Goal: Task Accomplishment & Management: Use online tool/utility

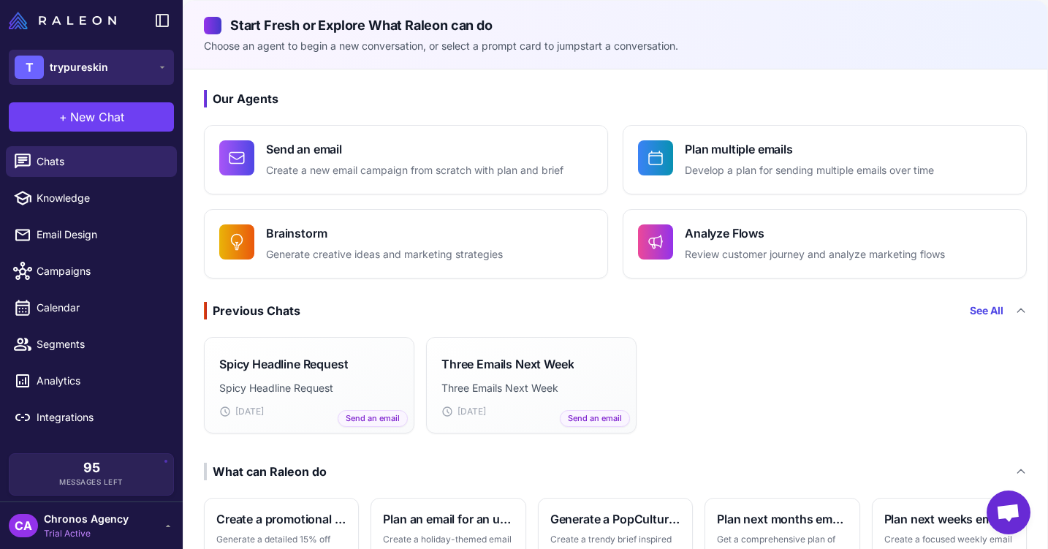
click at [119, 63] on button "T trypureskin" at bounding box center [91, 67] width 165 height 35
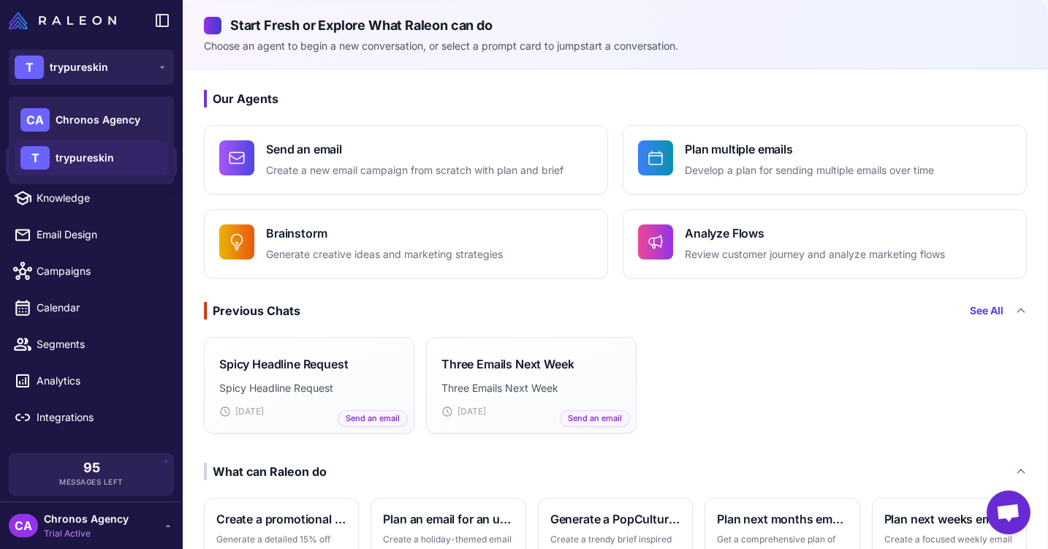
click at [128, 530] on div "CA Chronos Agency Trial Active" at bounding box center [91, 525] width 165 height 29
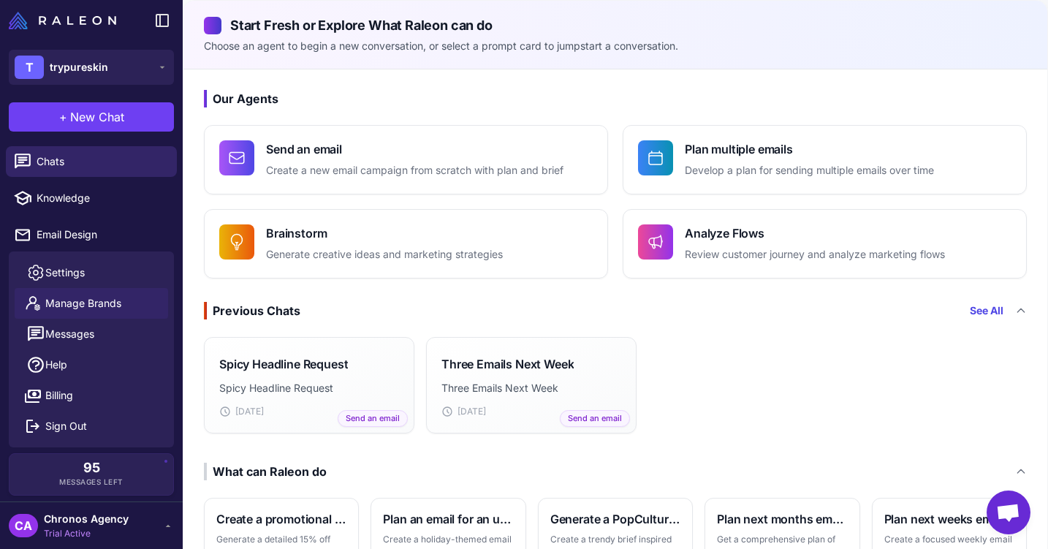
click at [115, 299] on span "Manage Brands" at bounding box center [83, 303] width 76 height 16
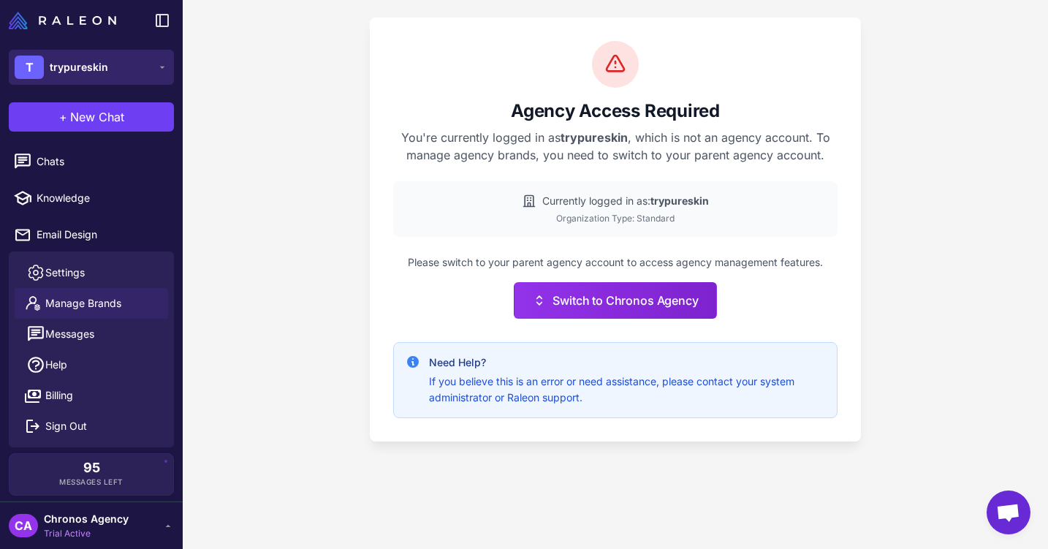
click at [97, 70] on span "trypureskin" at bounding box center [79, 67] width 58 height 16
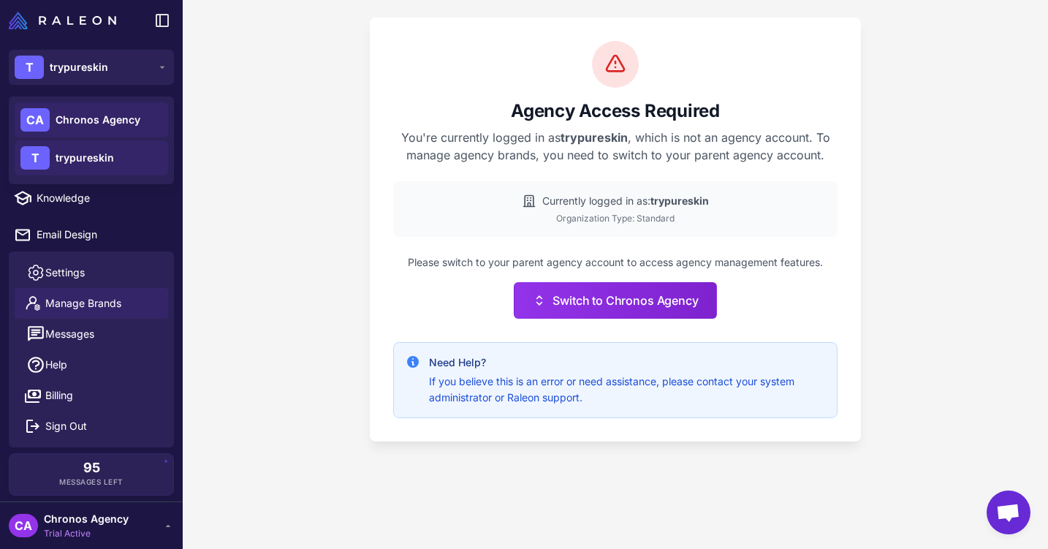
click at [90, 121] on span "Chronos Agency" at bounding box center [98, 120] width 85 height 16
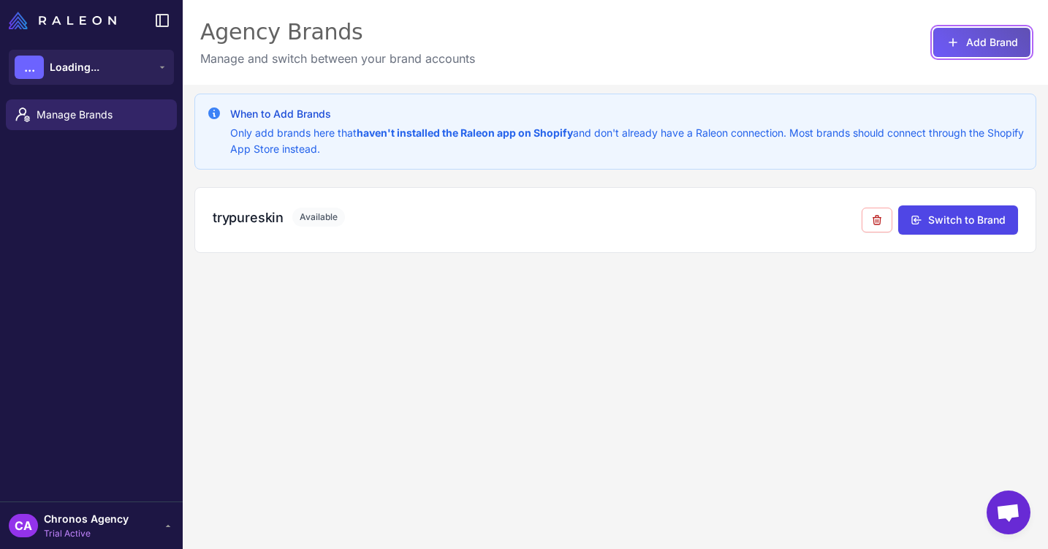
click at [997, 37] on button "Add Brand" at bounding box center [981, 42] width 97 height 29
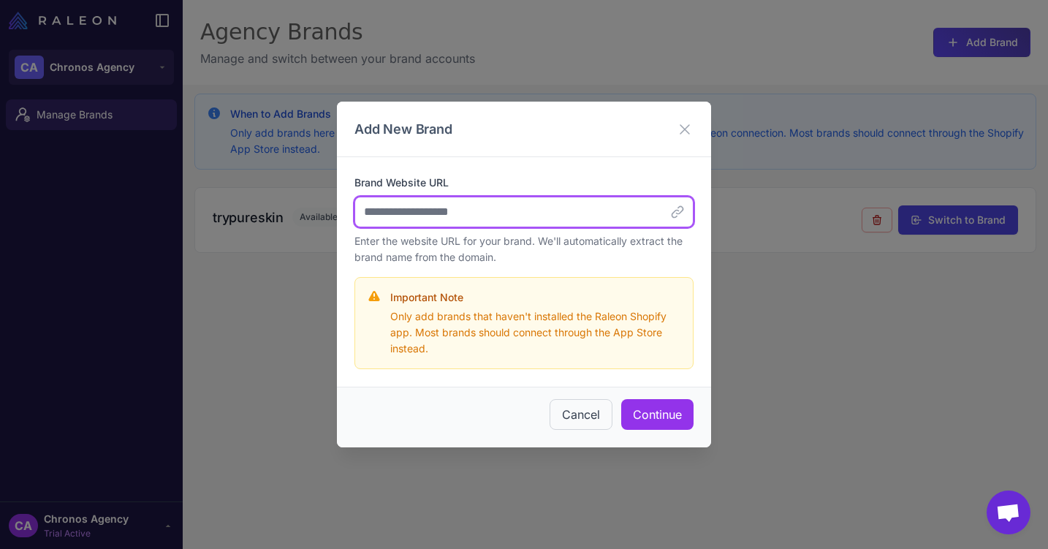
click at [488, 211] on input "Brand Website URL" at bounding box center [523, 212] width 339 height 31
paste input "**********"
type input "**********"
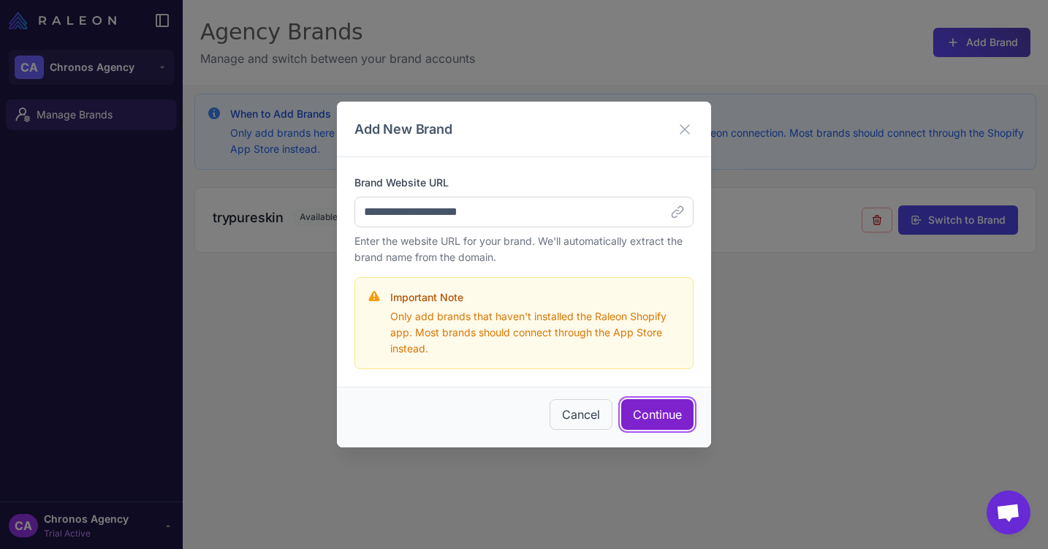
click at [647, 413] on button "Continue" at bounding box center [657, 414] width 72 height 31
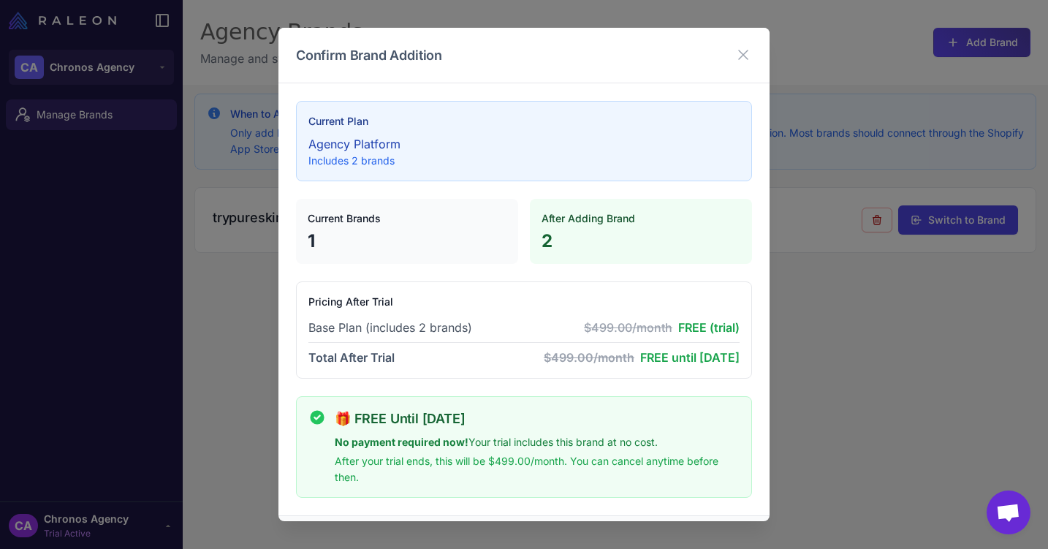
scroll to position [55, 0]
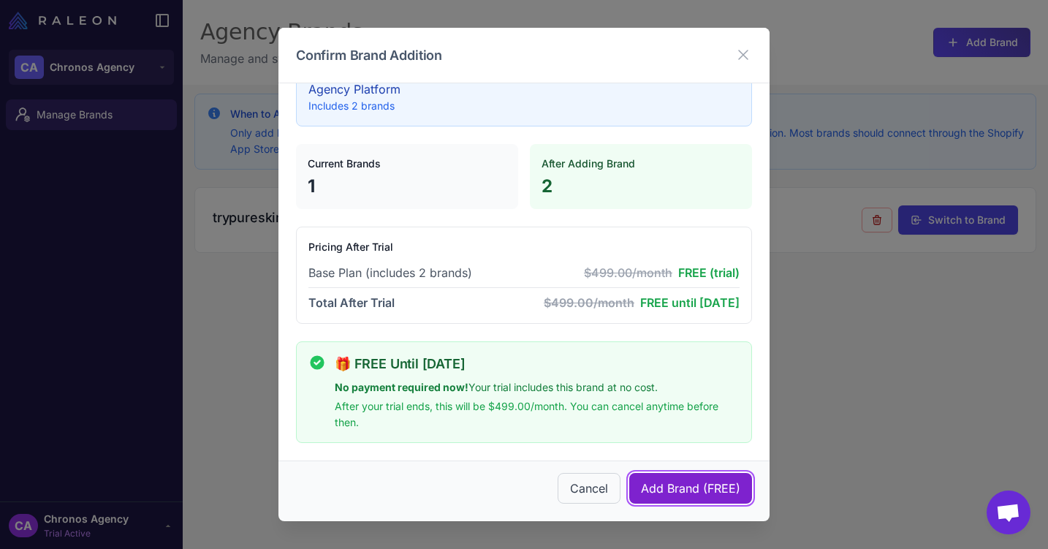
click at [691, 492] on button "Add Brand (FREE)" at bounding box center [690, 488] width 123 height 31
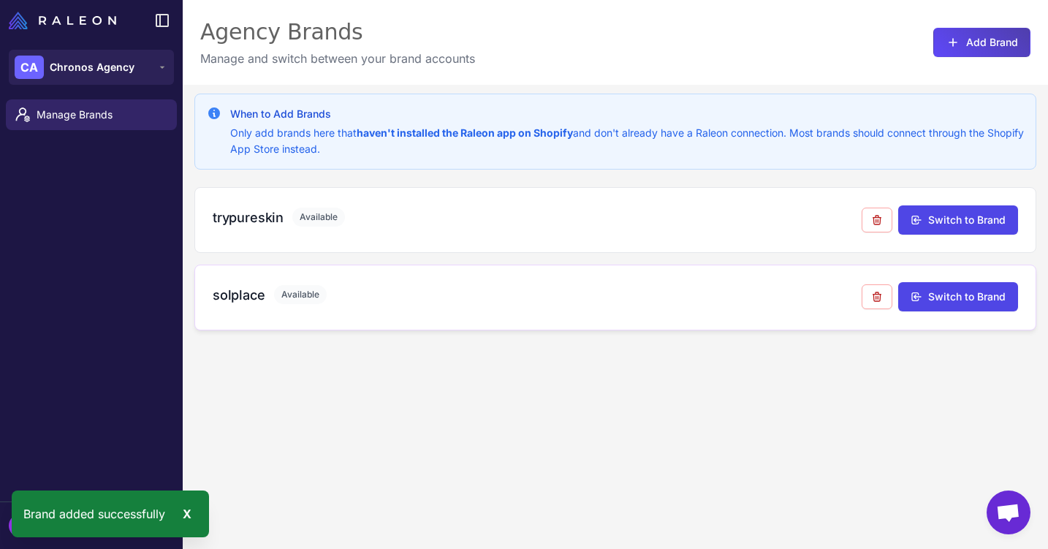
click at [680, 302] on div "solplace Available" at bounding box center [537, 295] width 649 height 20
click at [86, 68] on span "Chronos Agency" at bounding box center [92, 67] width 85 height 16
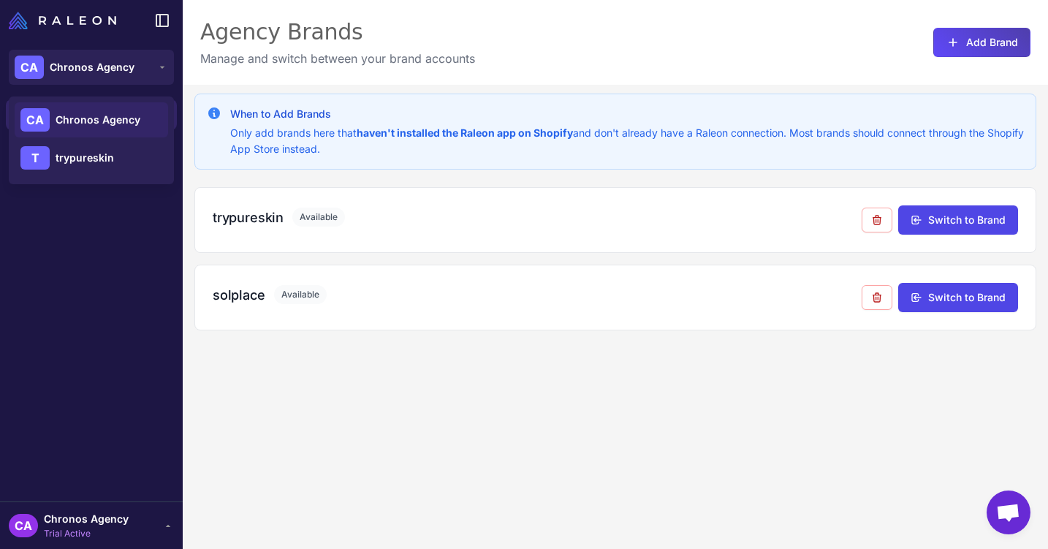
click at [905, 374] on div "When to Add Brands Only add brands here that haven't installed the Raleon app o…" at bounding box center [615, 359] width 865 height 549
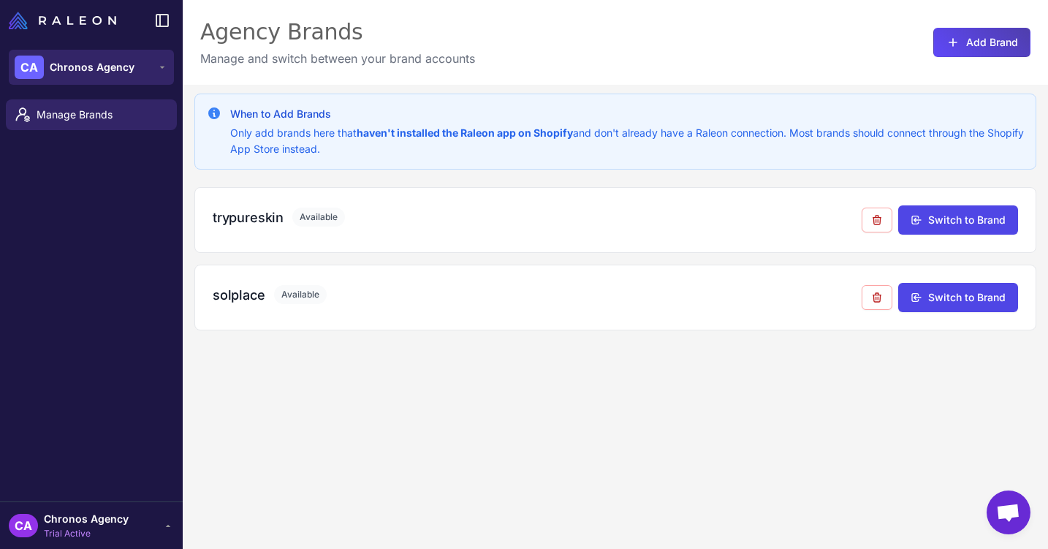
click at [68, 67] on span "Chronos Agency" at bounding box center [92, 67] width 85 height 16
click at [86, 70] on span "Chronos Agency" at bounding box center [92, 67] width 85 height 16
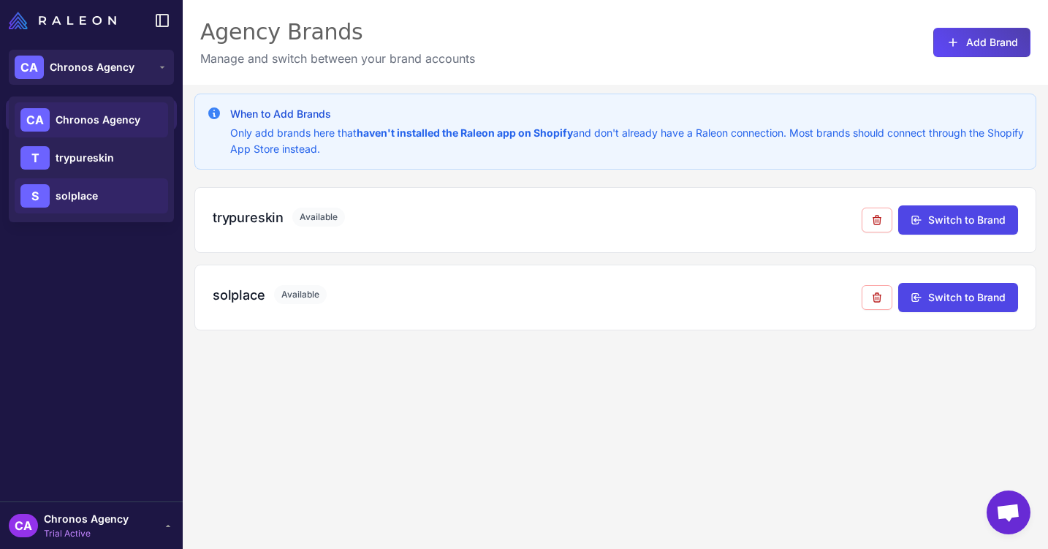
click at [78, 198] on span "solplace" at bounding box center [77, 196] width 42 height 16
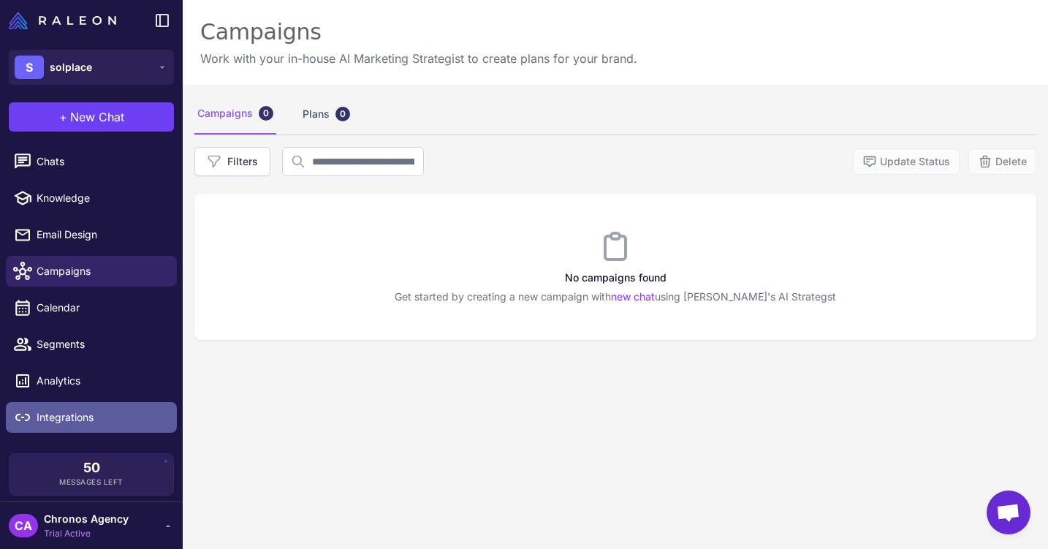
click at [93, 427] on link "Integrations" at bounding box center [91, 417] width 171 height 31
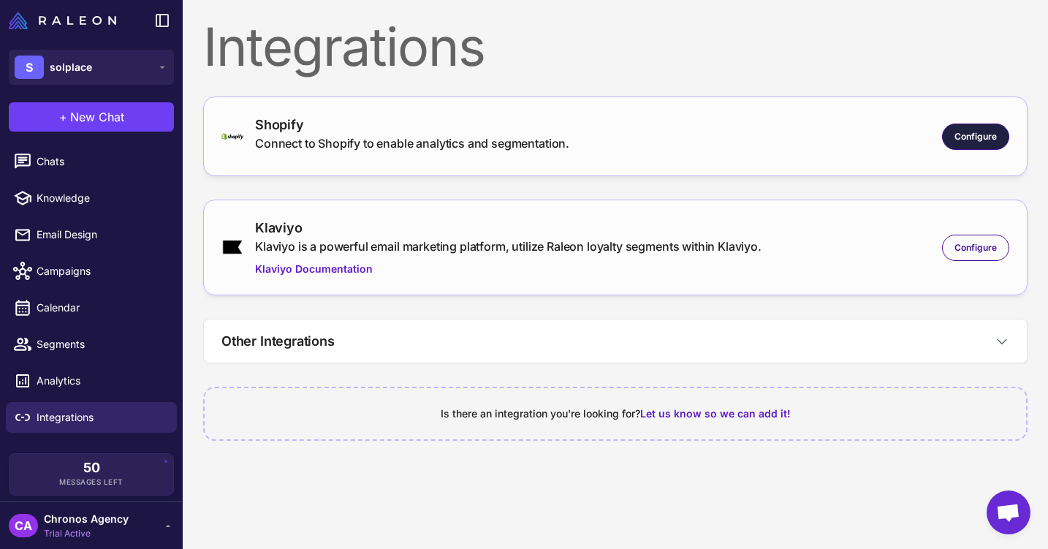
click at [995, 137] on span "Configure" at bounding box center [975, 136] width 42 height 13
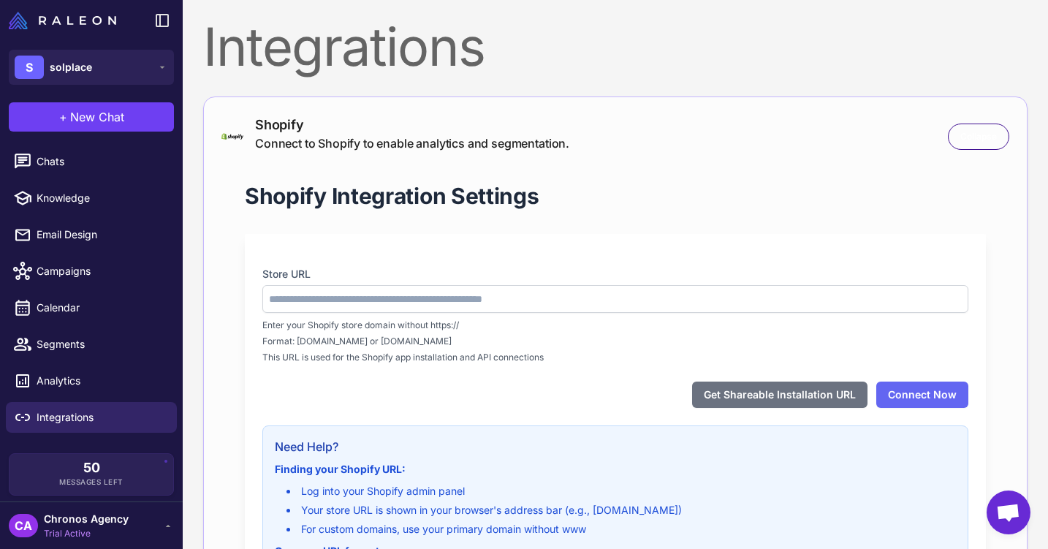
type input "**********"
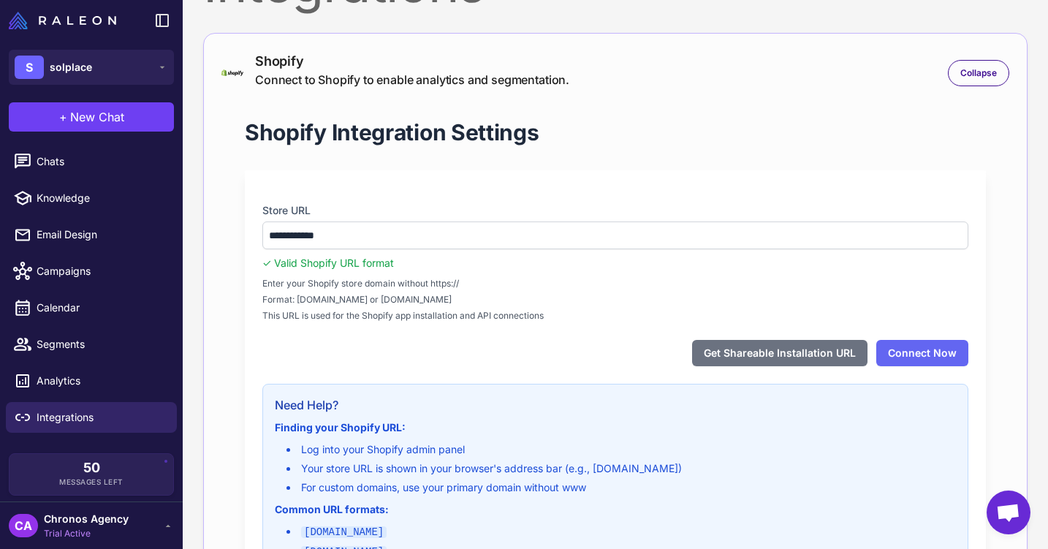
scroll to position [107, 0]
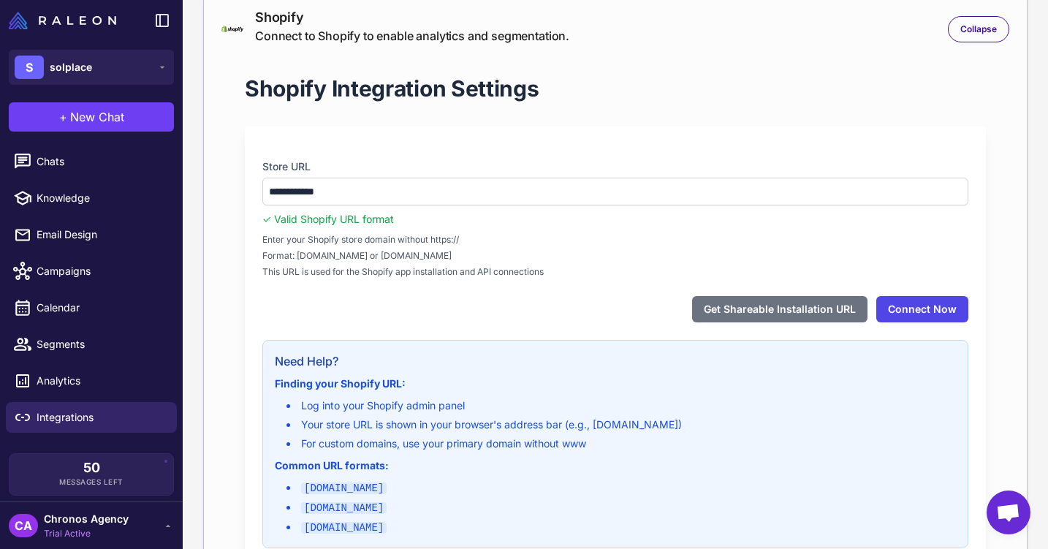
click at [916, 312] on button "Connect Now" at bounding box center [922, 309] width 92 height 26
click at [938, 307] on button "Connect Now" at bounding box center [922, 309] width 92 height 26
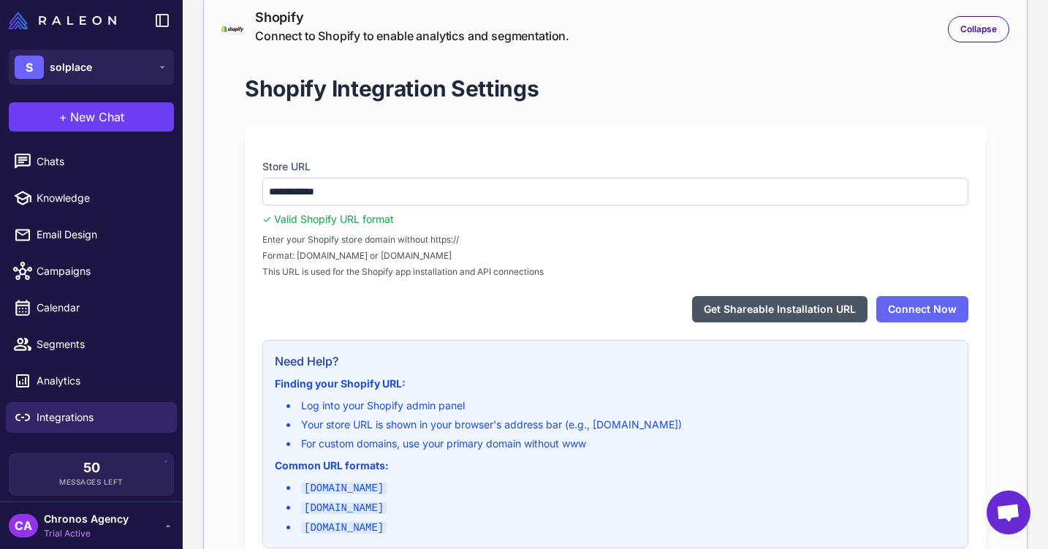
click at [800, 313] on button "Get Shareable Installation URL" at bounding box center [779, 309] width 175 height 26
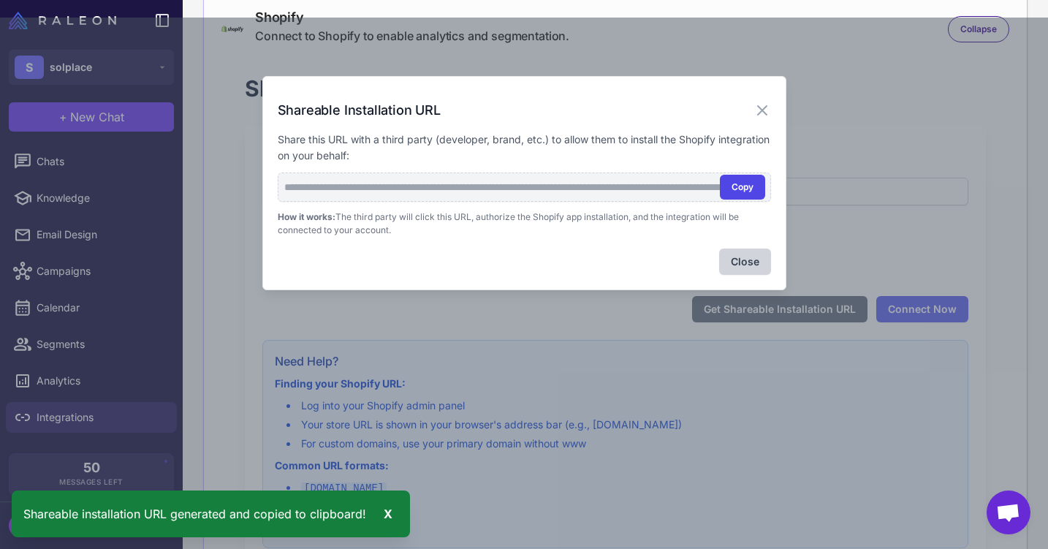
click at [742, 185] on button "Copy" at bounding box center [742, 187] width 45 height 25
